Goal: Task Accomplishment & Management: Manage account settings

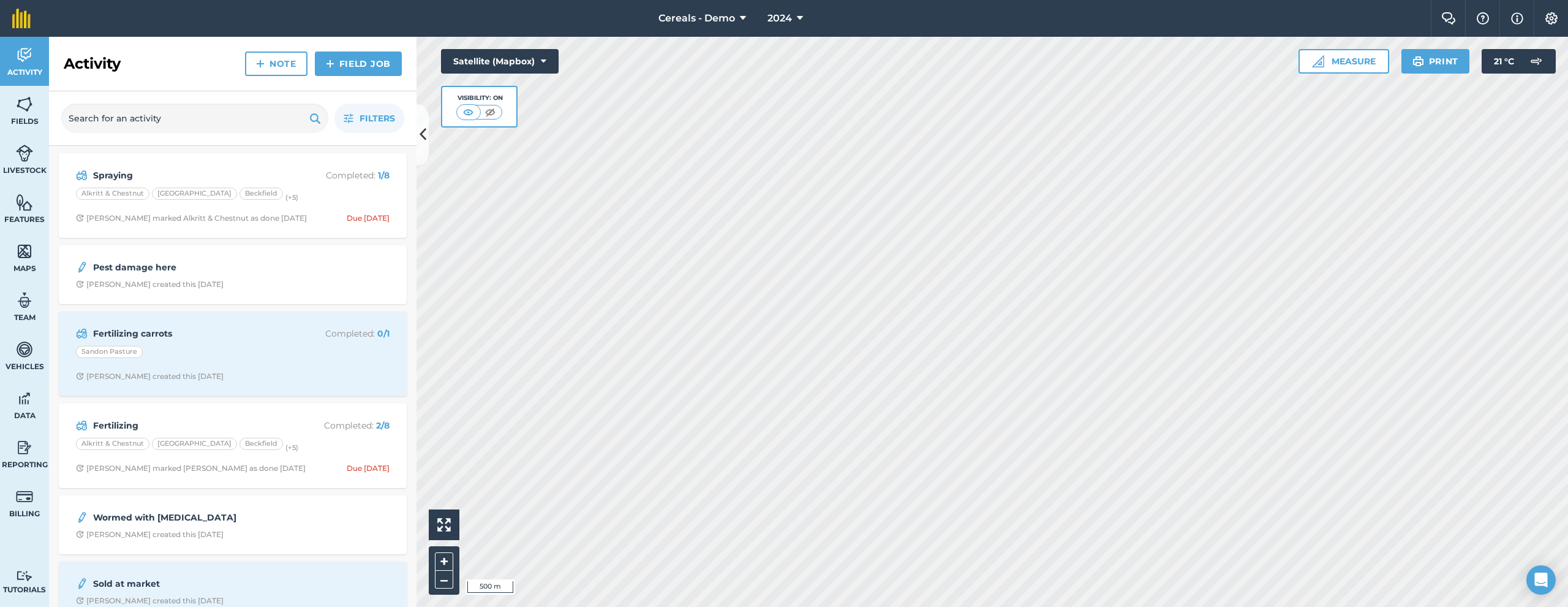
click at [649, 17] on nav "Cereals - Demo 2024" at bounding box center [737, 19] width 1388 height 37
click at [664, 17] on span "Cereals - Demo" at bounding box center [697, 19] width 76 height 15
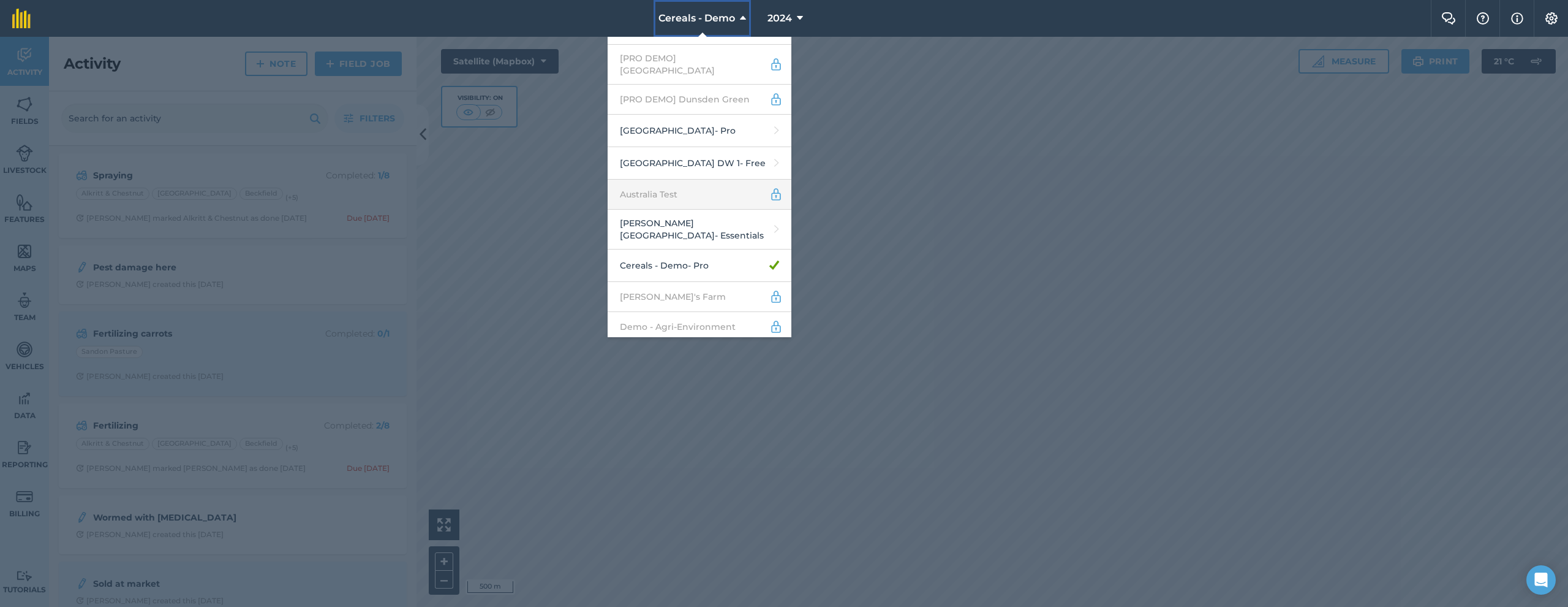
scroll to position [95, 0]
click at [688, 122] on link "Abbey Farm - Pro" at bounding box center [699, 125] width 184 height 33
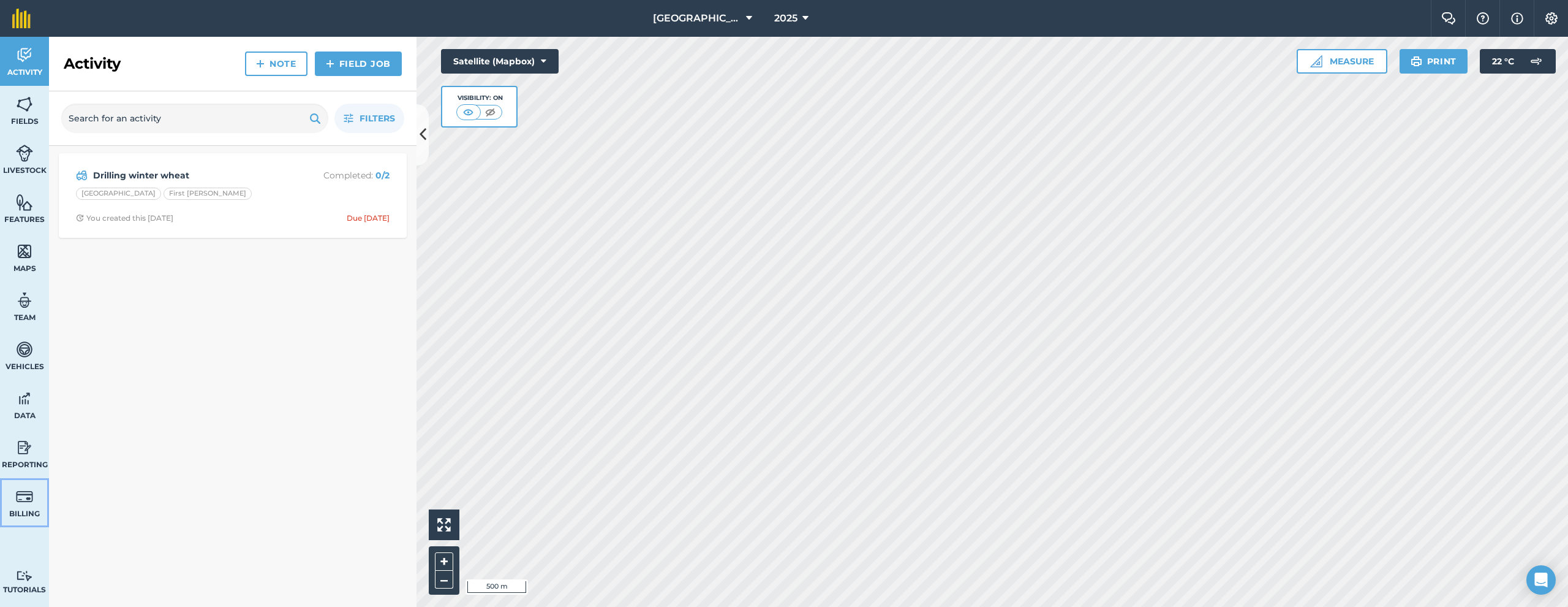
click at [28, 503] on img at bounding box center [24, 496] width 17 height 19
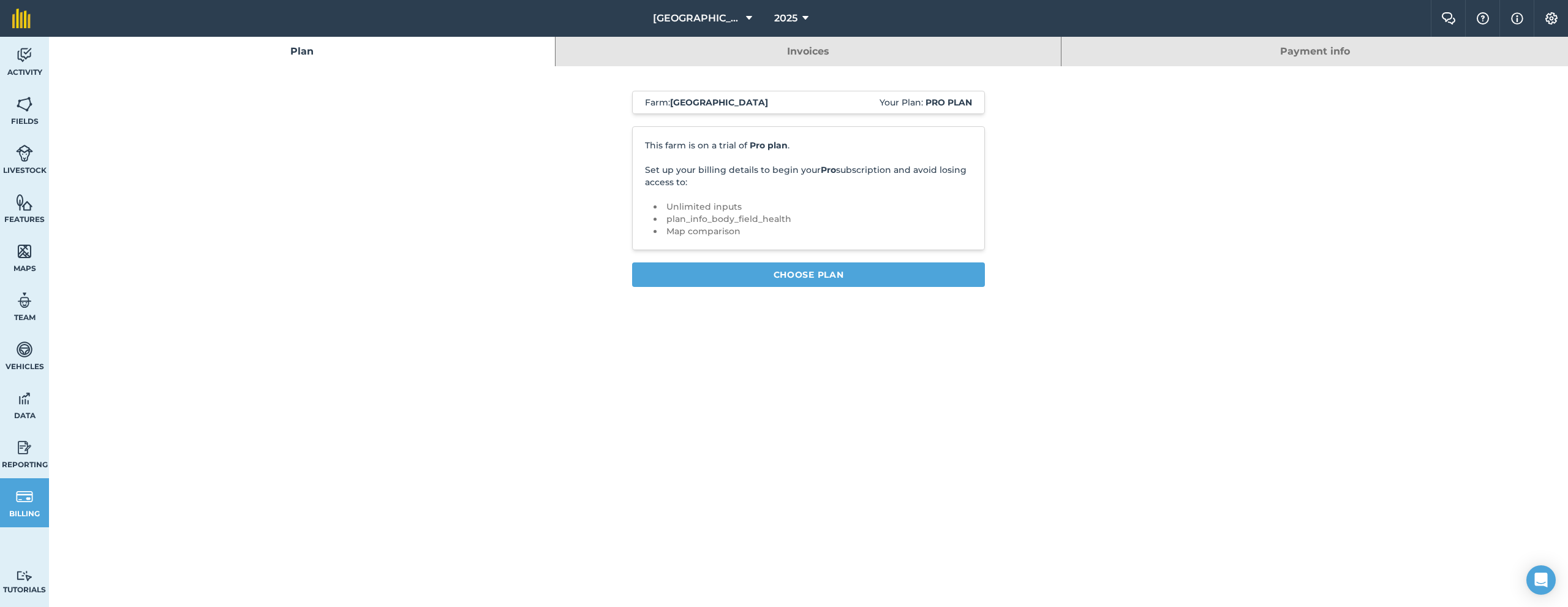
click at [659, 55] on link "Invoices" at bounding box center [808, 52] width 506 height 30
